Goal: Task Accomplishment & Management: Manage account settings

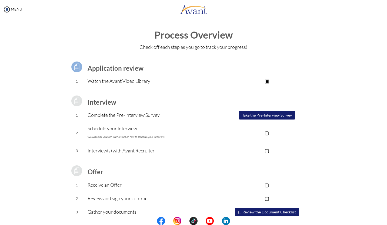
scroll to position [20, 0]
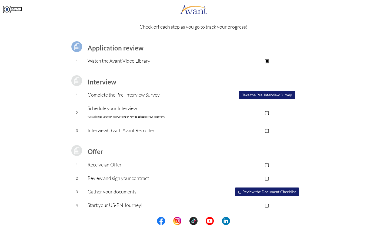
click at [17, 11] on link "MENU" at bounding box center [12, 9] width 19 height 5
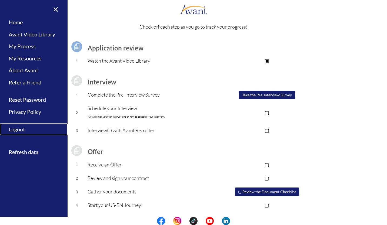
click at [21, 130] on link "Logout" at bounding box center [33, 129] width 67 height 12
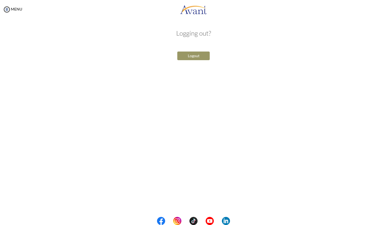
click at [197, 57] on button "Logout" at bounding box center [193, 56] width 32 height 9
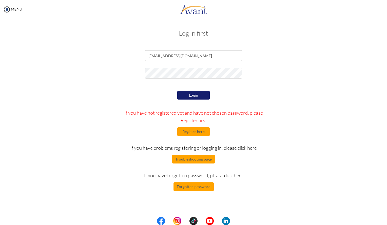
click at [192, 96] on button "Login" at bounding box center [193, 95] width 32 height 9
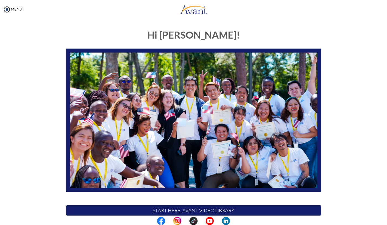
scroll to position [75, 0]
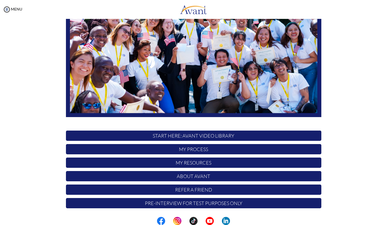
click at [183, 206] on p "Pre-Interview for test purposes only" at bounding box center [193, 203] width 255 height 10
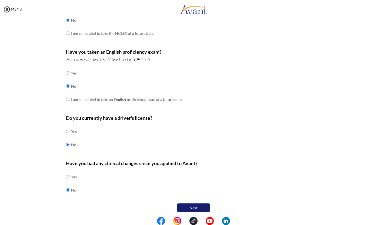
scroll to position [119, 0]
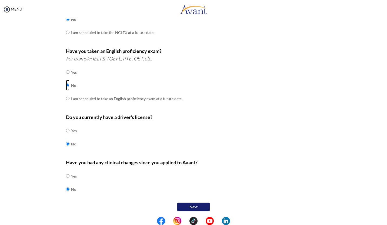
click at [66, 86] on input "radio" at bounding box center [68, 85] width 4 height 11
click at [11, 11] on link "MENU" at bounding box center [12, 9] width 19 height 5
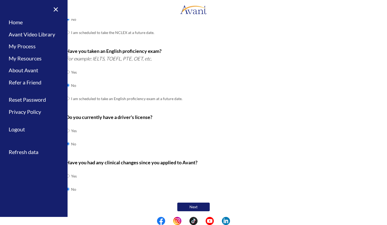
click at [206, 168] on div "Have you had any clinical changes since you applied to Avant? Yes No" at bounding box center [193, 180] width 255 height 43
click at [148, 183] on div "Have you had any clinical changes since you applied to Avant? Yes No" at bounding box center [193, 180] width 255 height 43
click at [57, 9] on link "×" at bounding box center [52, 9] width 16 height 18
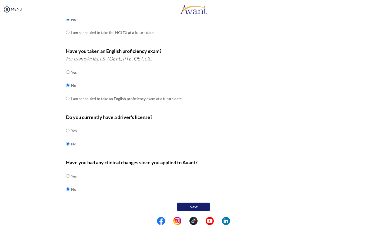
scroll to position [0, 0]
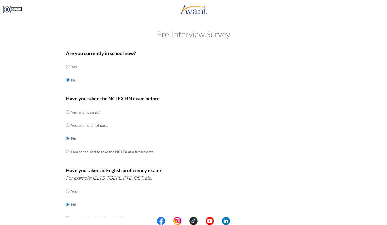
click at [16, 9] on link "MENU" at bounding box center [12, 9] width 19 height 5
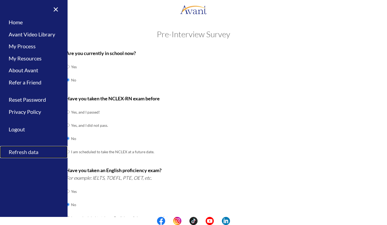
click at [13, 151] on link "Refresh data" at bounding box center [33, 152] width 67 height 12
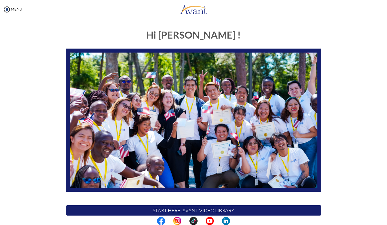
scroll to position [75, 0]
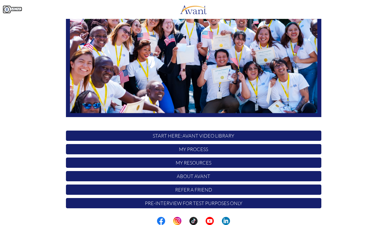
click at [21, 9] on link "MENU" at bounding box center [12, 9] width 19 height 5
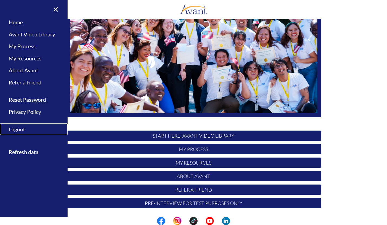
click at [21, 130] on link "Logout" at bounding box center [33, 129] width 67 height 12
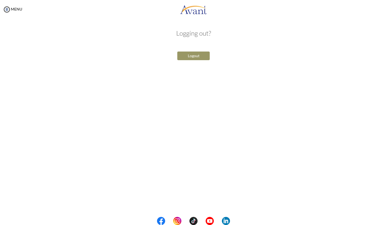
click at [188, 60] on button "Logout" at bounding box center [193, 56] width 32 height 9
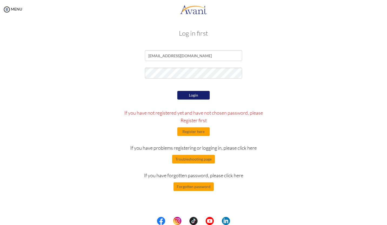
click at [185, 93] on button "Login" at bounding box center [193, 95] width 32 height 9
